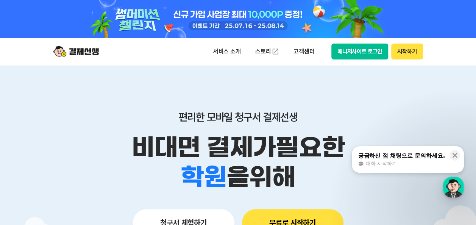
click at [349, 53] on button "매니저사이트 로그인" at bounding box center [359, 52] width 57 height 16
click at [349, 55] on button "매니저사이트 로그인" at bounding box center [359, 52] width 57 height 16
click at [368, 51] on button "매니저사이트 로그인" at bounding box center [359, 52] width 57 height 16
click at [344, 55] on button "매니저사이트 로그인" at bounding box center [359, 52] width 57 height 16
